Goal: Task Accomplishment & Management: Use online tool/utility

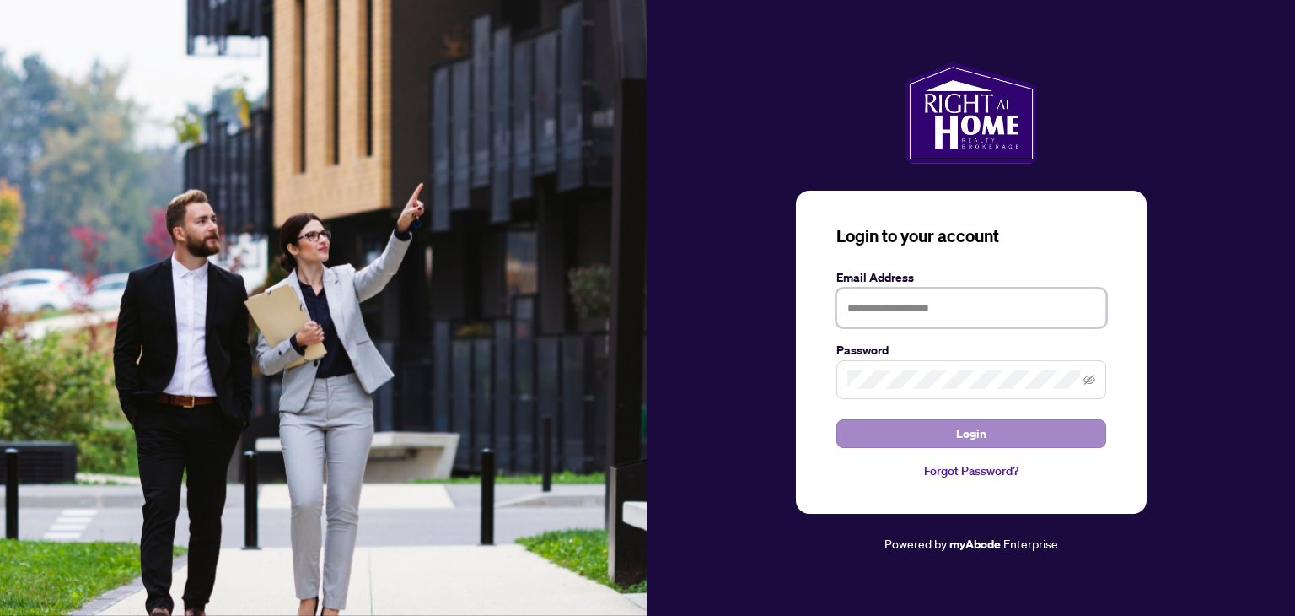
type input "**********"
click at [943, 436] on button "Login" at bounding box center [971, 433] width 270 height 29
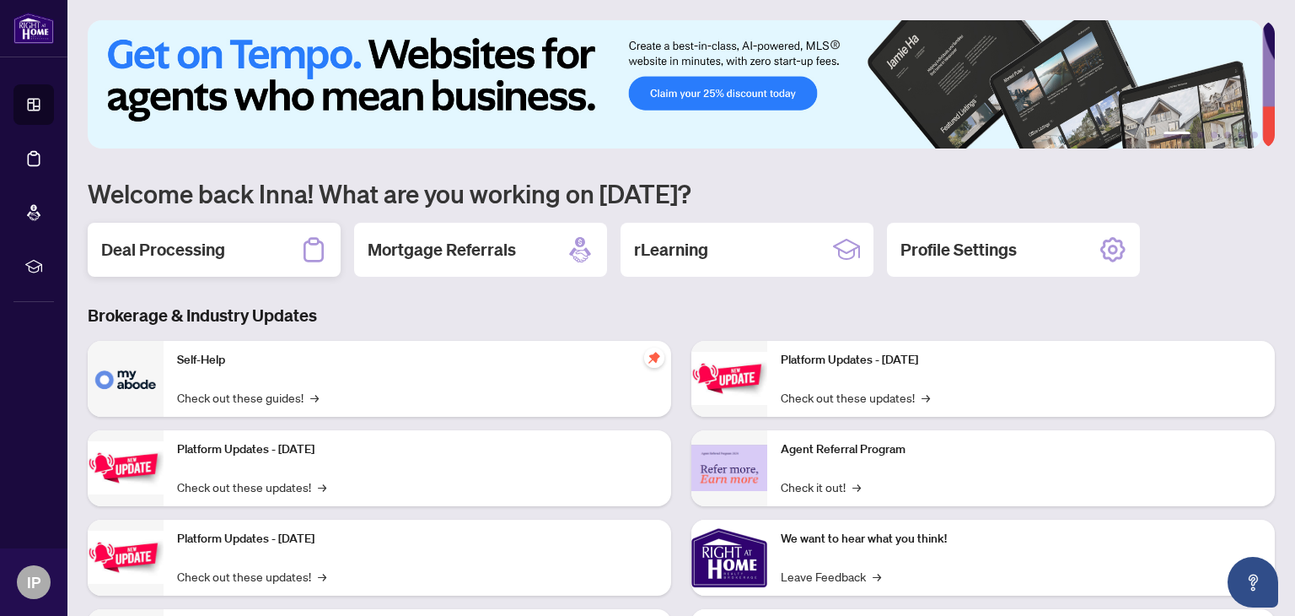
click at [145, 250] on h2 "Deal Processing" at bounding box center [163, 250] width 124 height 24
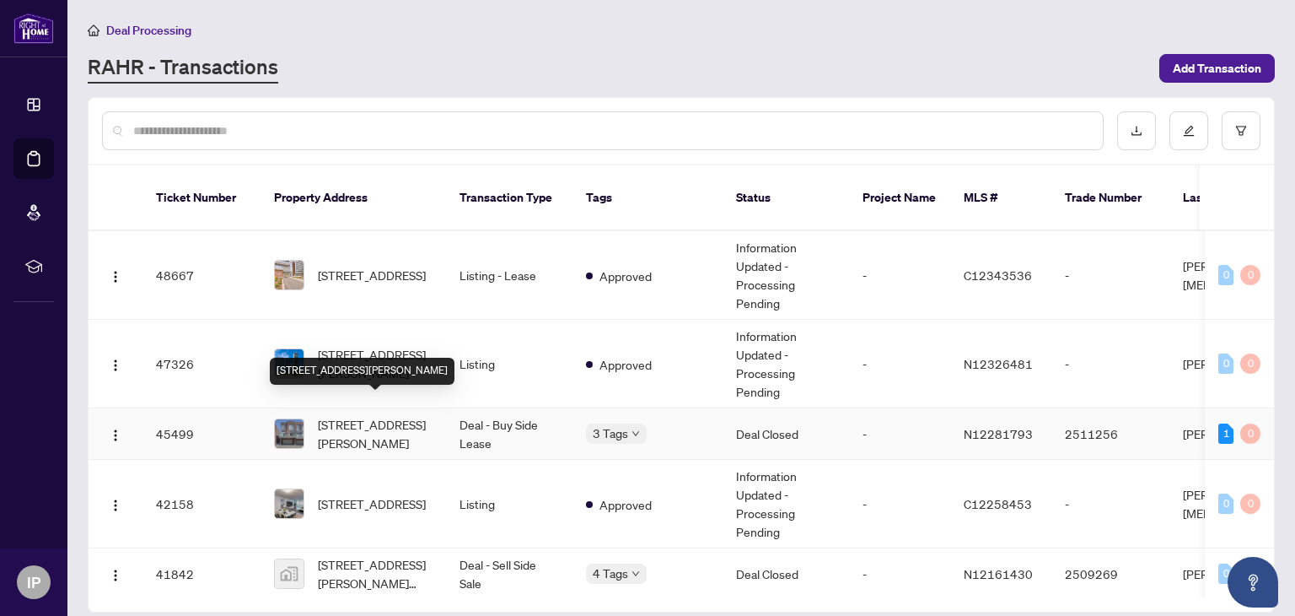
click at [366, 415] on span "[STREET_ADDRESS][PERSON_NAME]" at bounding box center [375, 433] width 115 height 37
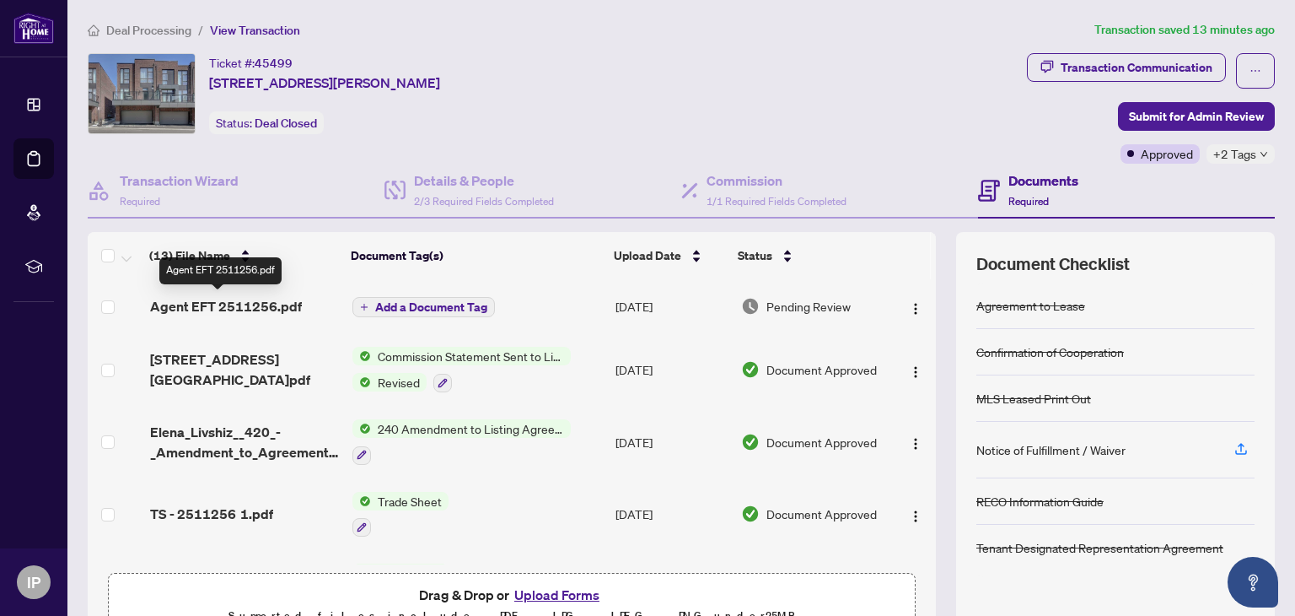
click at [254, 310] on span "Agent EFT 2511256.pdf" at bounding box center [226, 306] width 152 height 20
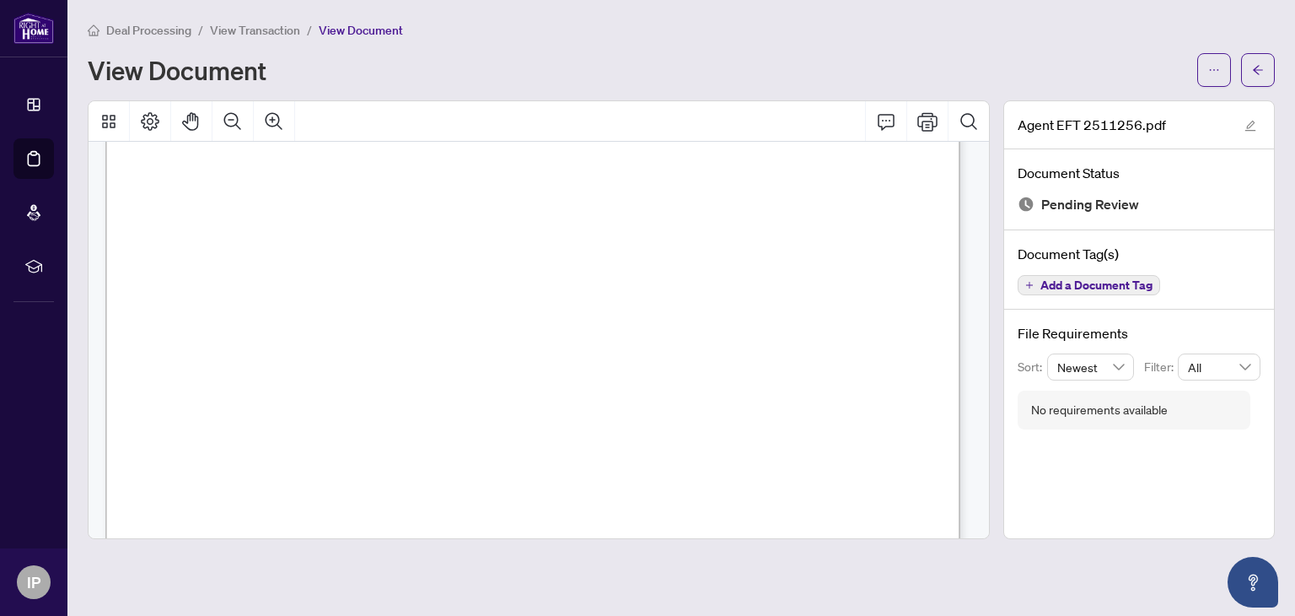
scroll to position [506, 0]
